Goal: Information Seeking & Learning: Learn about a topic

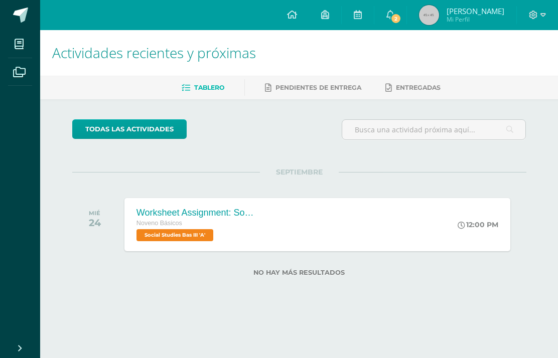
click at [400, 14] on span "2" at bounding box center [395, 18] width 11 height 11
click at [526, 172] on div "SEPTIEMBRE" at bounding box center [299, 172] width 454 height 1
click at [25, 42] on span at bounding box center [19, 44] width 23 height 23
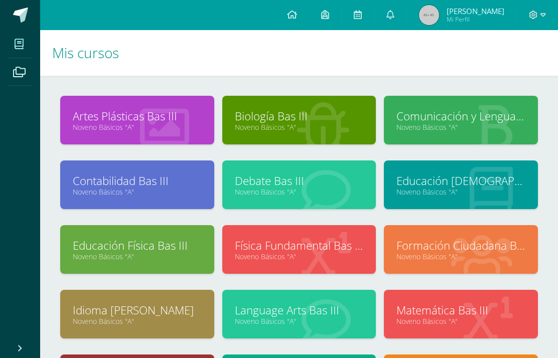
click at [402, 22] on link at bounding box center [390, 15] width 32 height 30
click at [243, 41] on h1 "Mis cursos" at bounding box center [299, 53] width 494 height 46
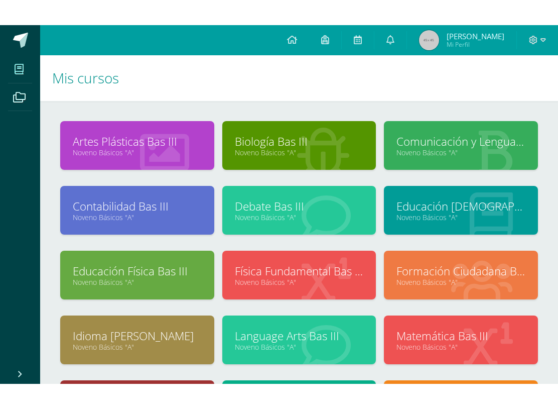
scroll to position [68, 0]
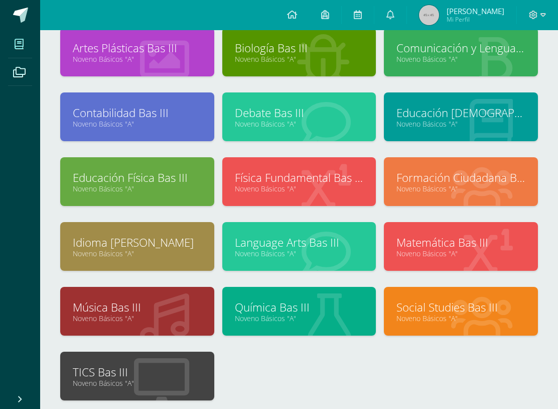
click at [14, 82] on span at bounding box center [19, 71] width 23 height 23
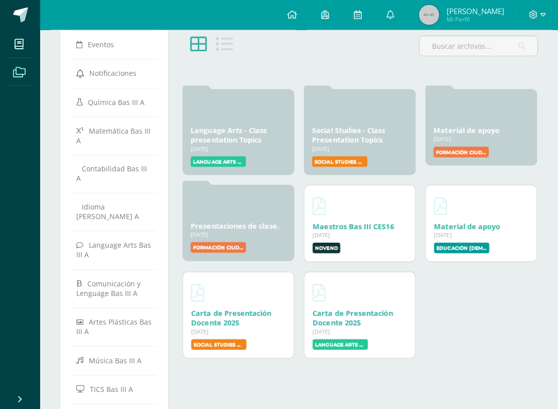
scroll to position [62, 0]
click at [278, 230] on link "Presentaciones de clase." at bounding box center [235, 226] width 88 height 10
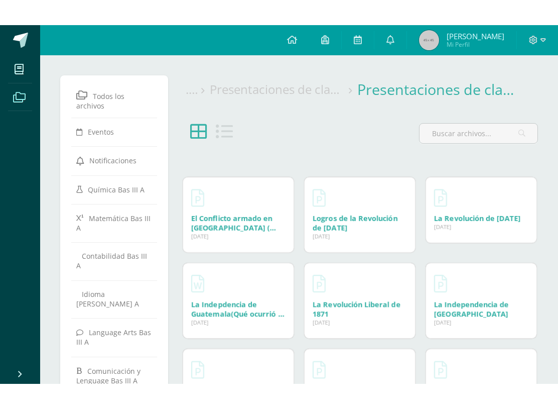
scroll to position [51, 0]
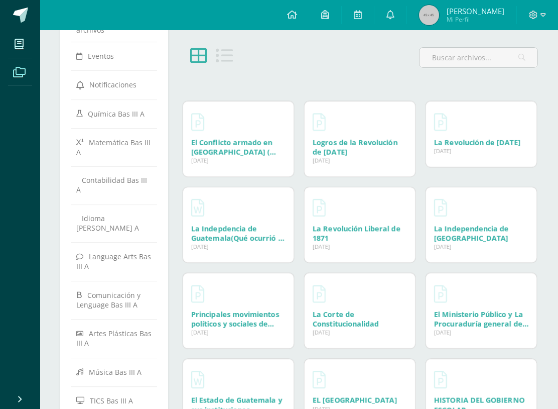
click at [369, 233] on link "La Revolución Liberal de 1871" at bounding box center [357, 232] width 88 height 19
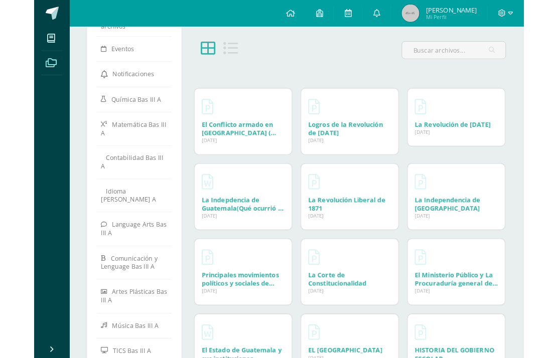
scroll to position [79, 0]
